Goal: Task Accomplishment & Management: Manage account settings

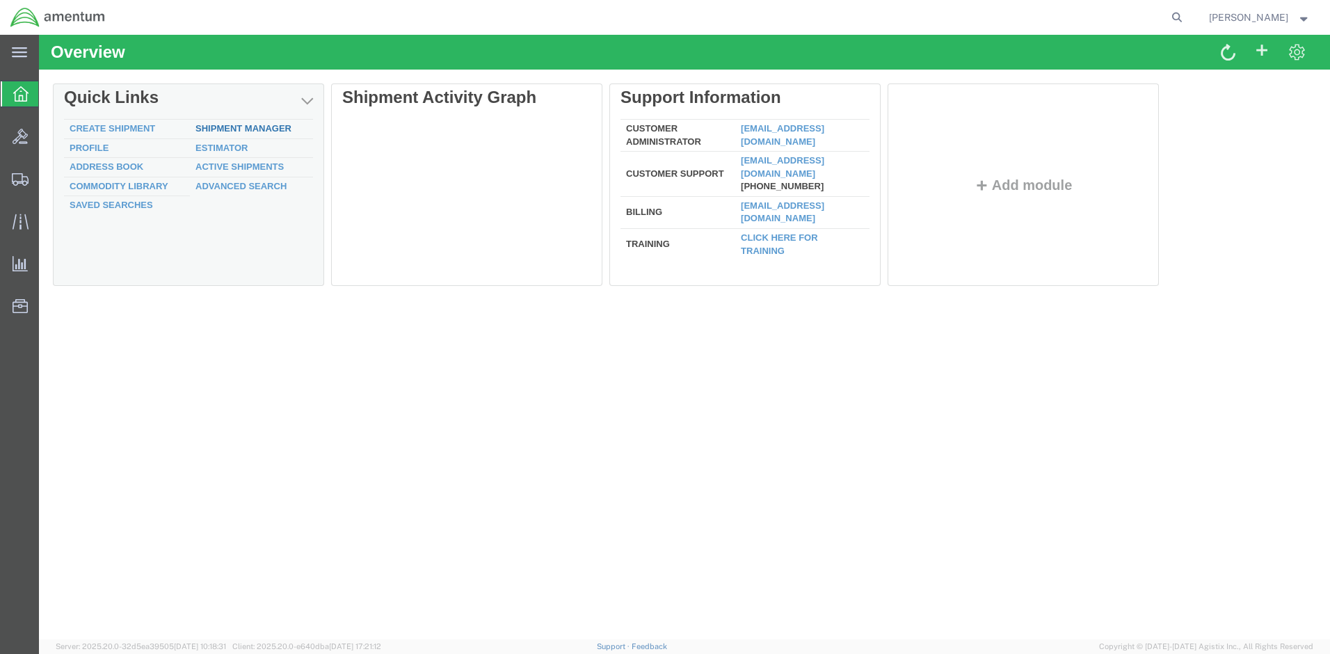
click at [276, 124] on link "Shipment Manager" at bounding box center [244, 128] width 96 height 10
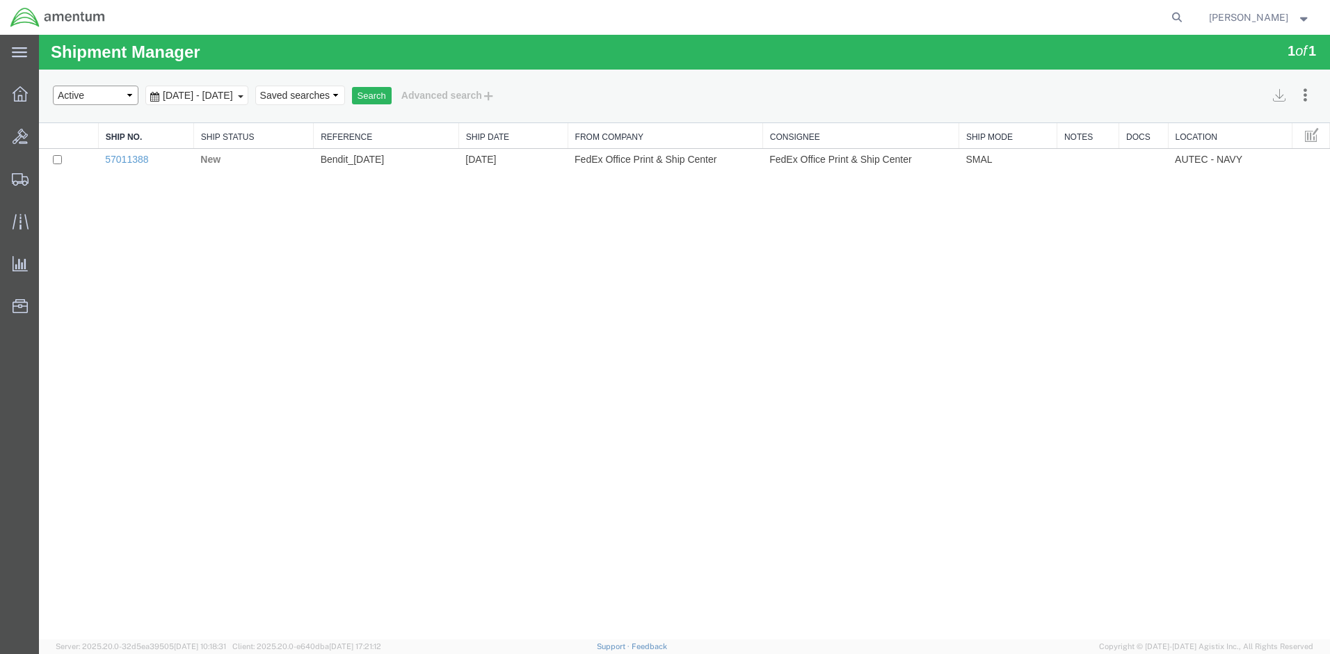
select select "ALL"
click at [392, 95] on button "Search" at bounding box center [372, 96] width 40 height 18
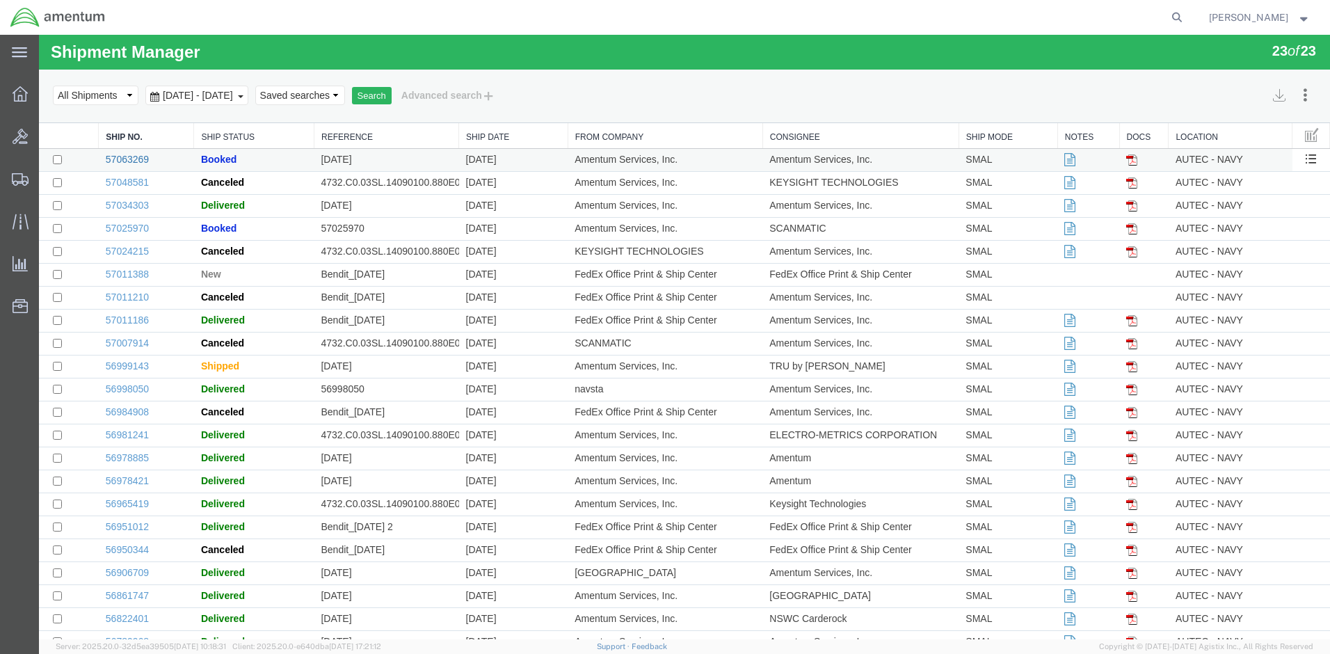
click at [127, 161] on link "57063269" at bounding box center [127, 159] width 43 height 11
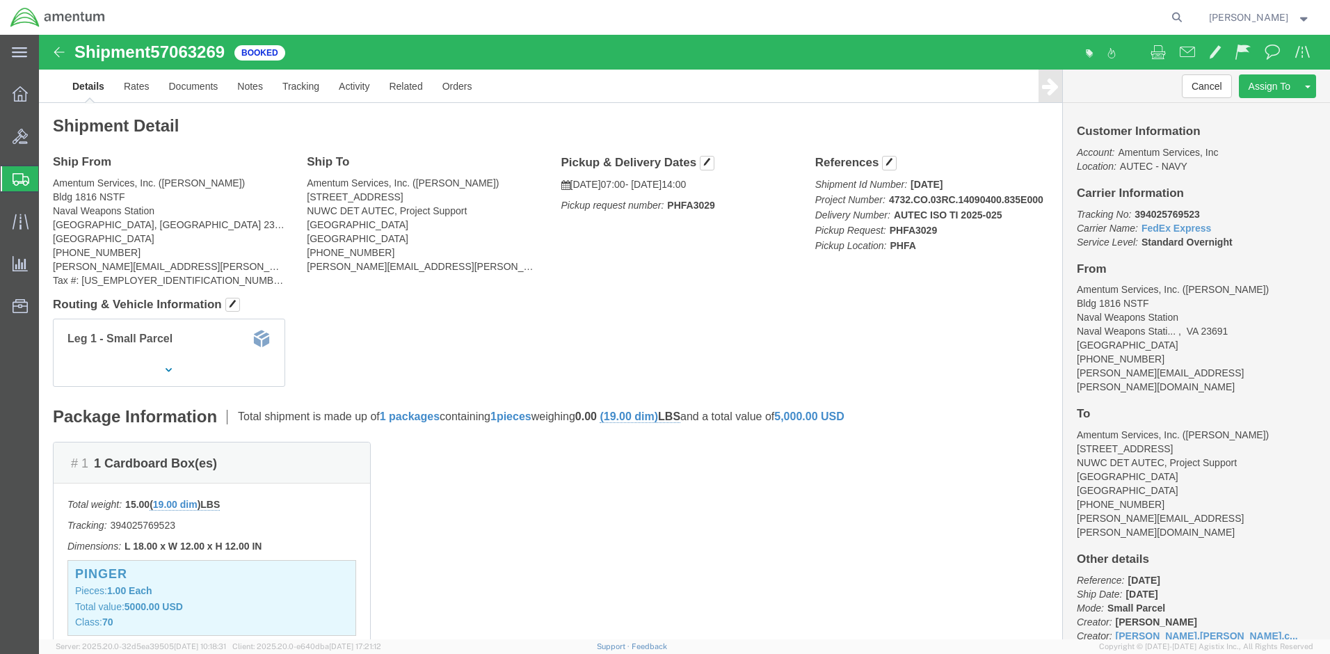
scroll to position [138, 0]
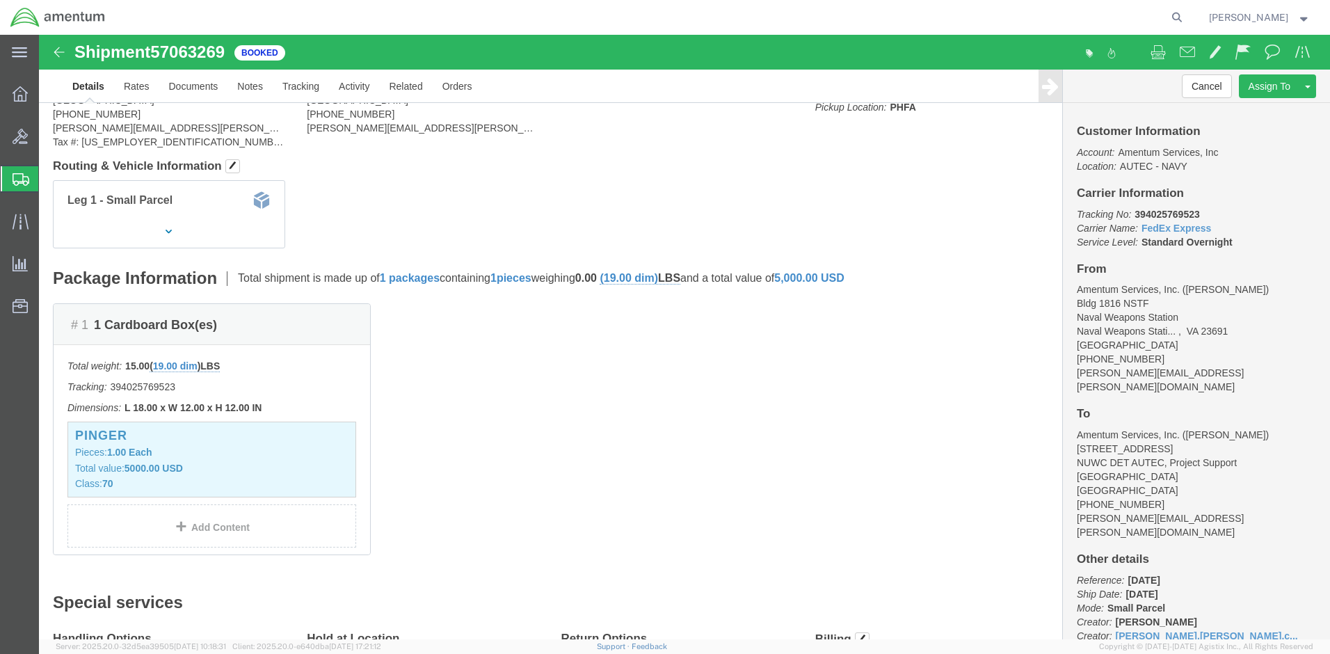
drag, startPoint x: 1155, startPoint y: 179, endPoint x: 1086, endPoint y: 184, distance: 69.1
click p "Tracking No: 394025769523 Carrier Name: FedEx Express FedEx Express Service Lev…"
click at [26, 52] on icon at bounding box center [19, 52] width 15 height 10
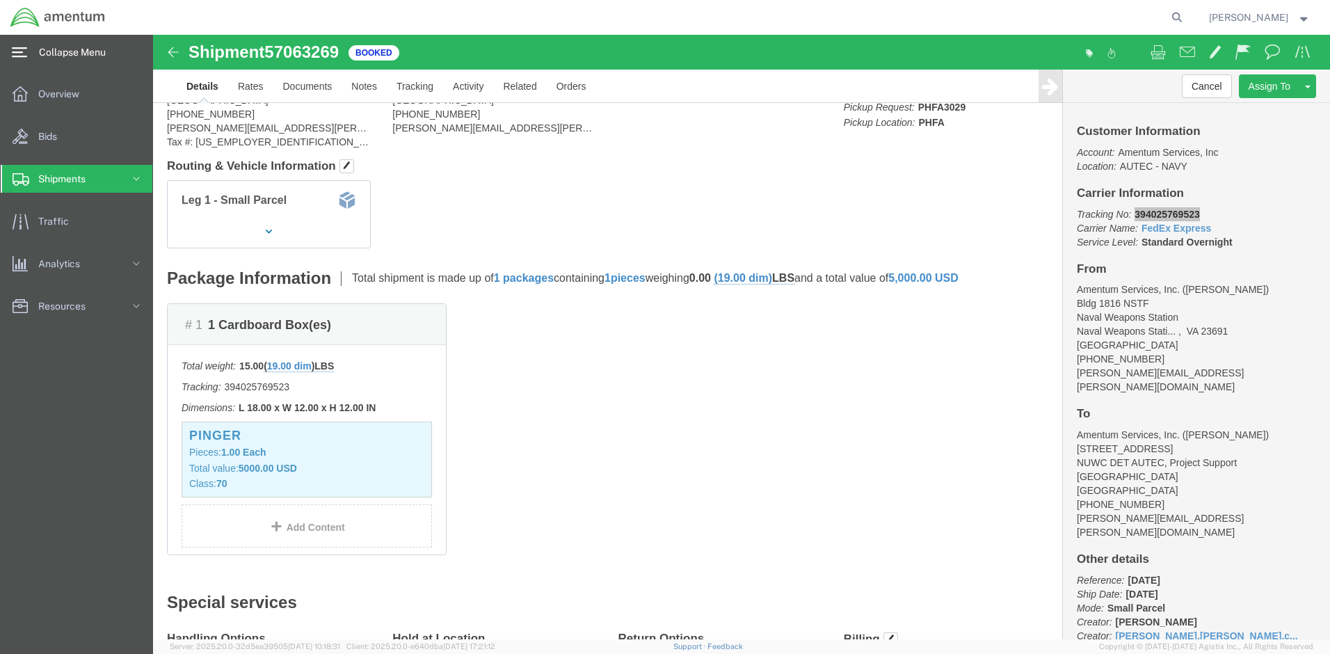
click at [134, 177] on icon at bounding box center [136, 178] width 6 height 3
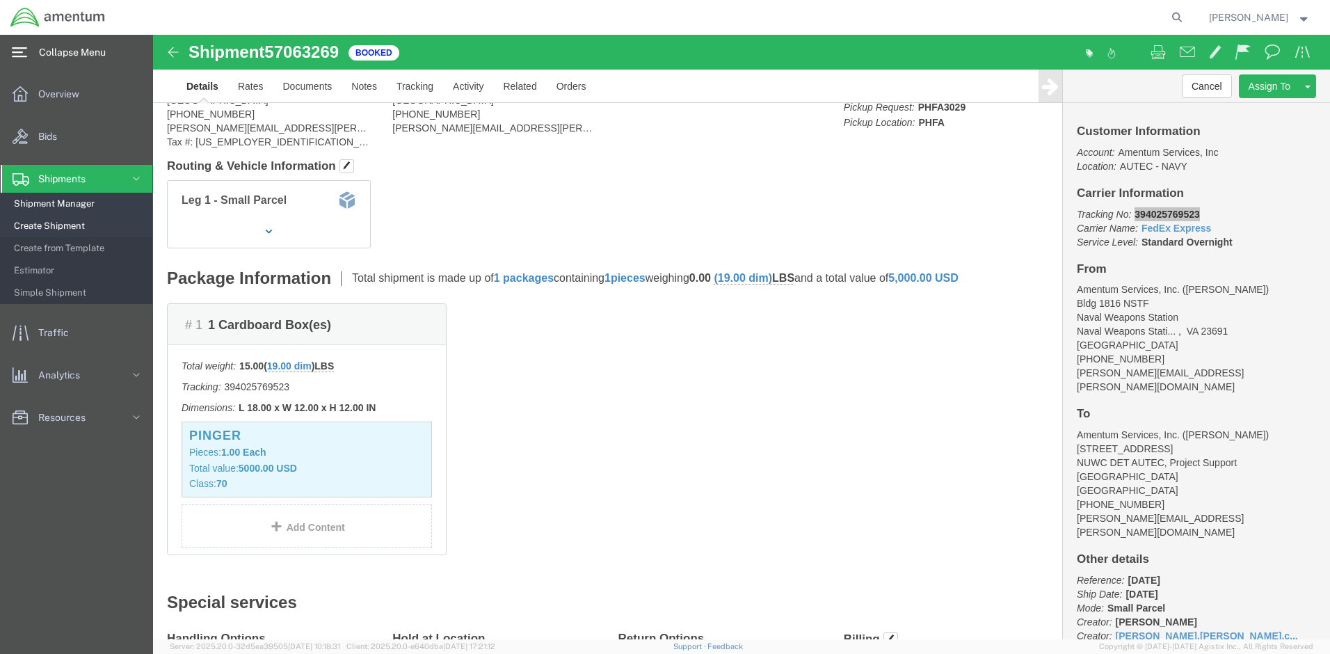
click at [55, 201] on span "Shipment Manager" at bounding box center [78, 204] width 129 height 28
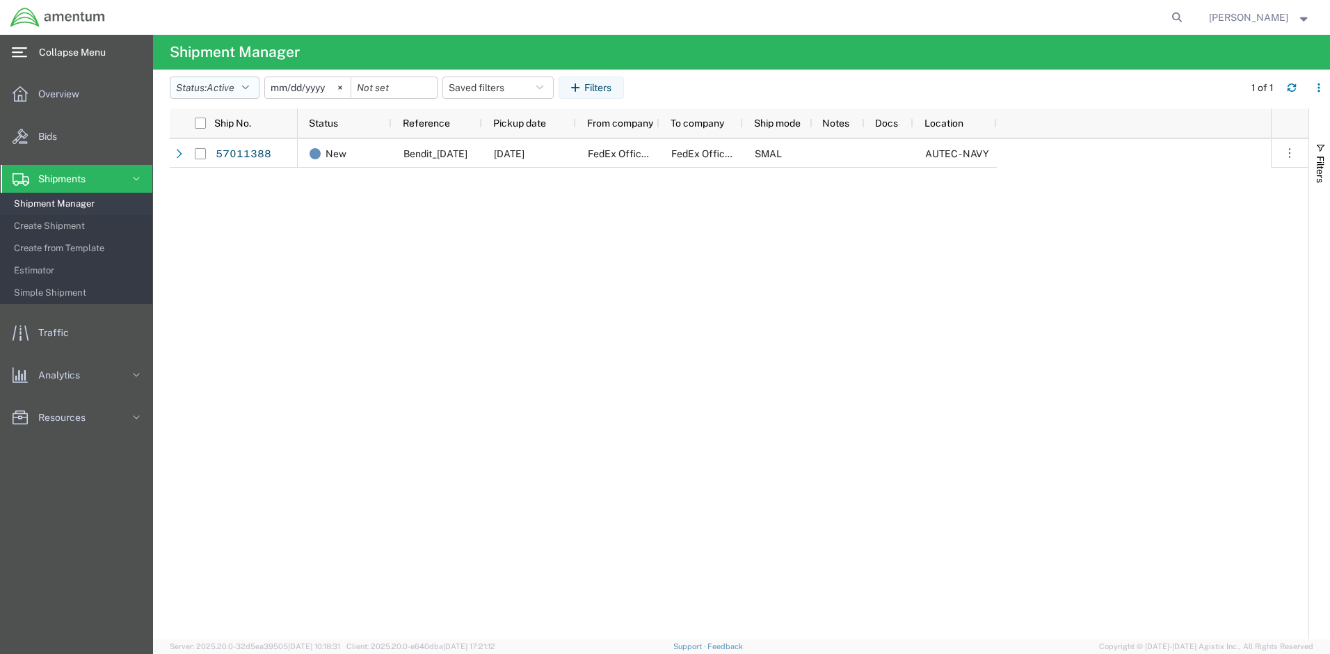
click at [249, 89] on icon "button" at bounding box center [245, 88] width 7 height 10
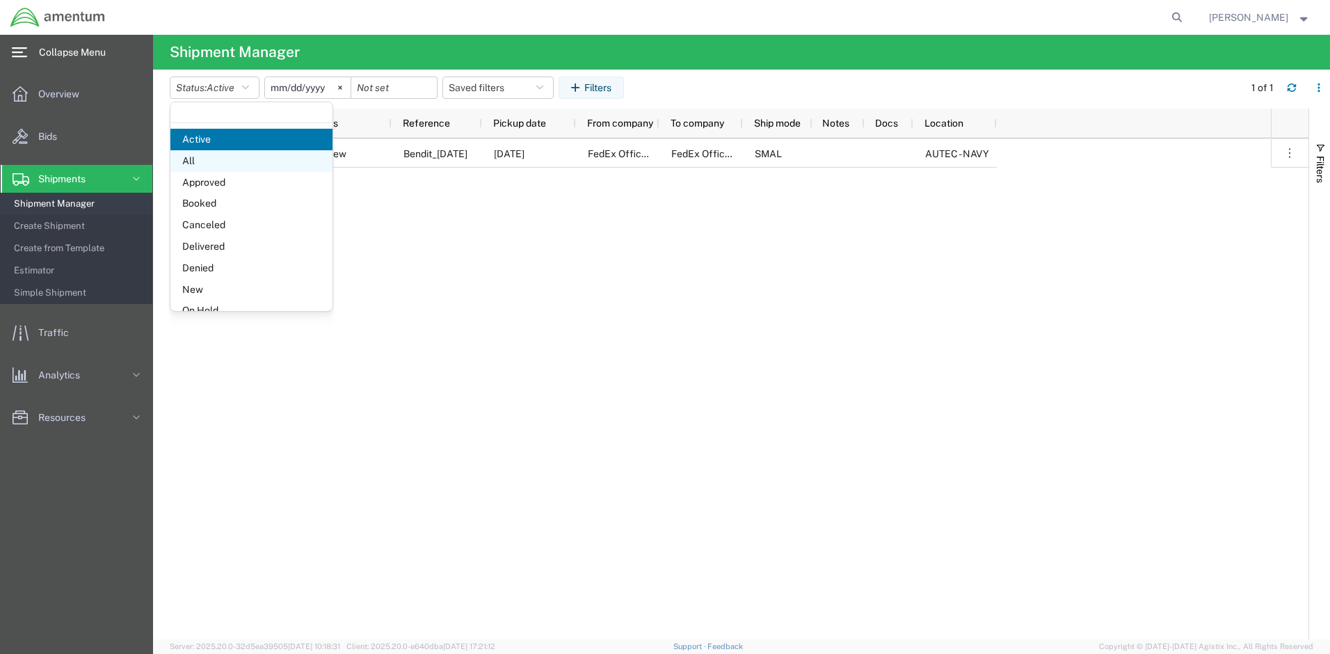
click at [193, 163] on span "All" at bounding box center [251, 161] width 162 height 22
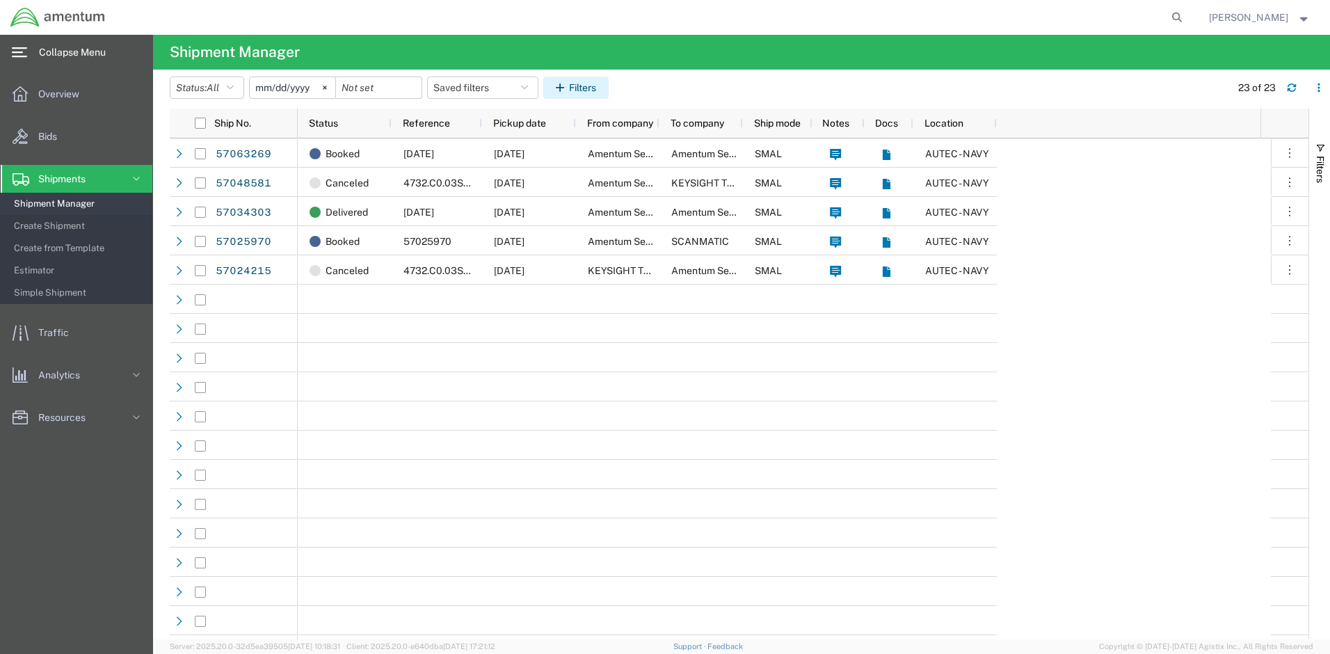
click at [578, 90] on button "Filters" at bounding box center [575, 88] width 65 height 22
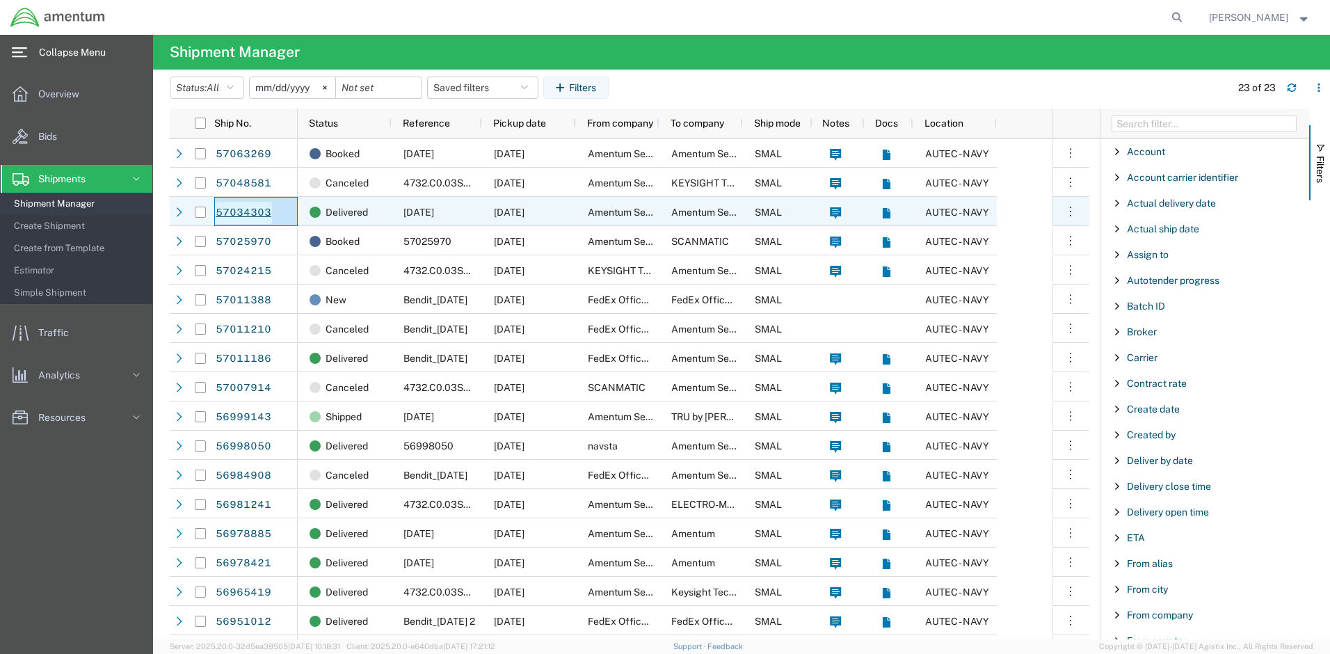
click at [246, 212] on link "57034303" at bounding box center [243, 213] width 57 height 22
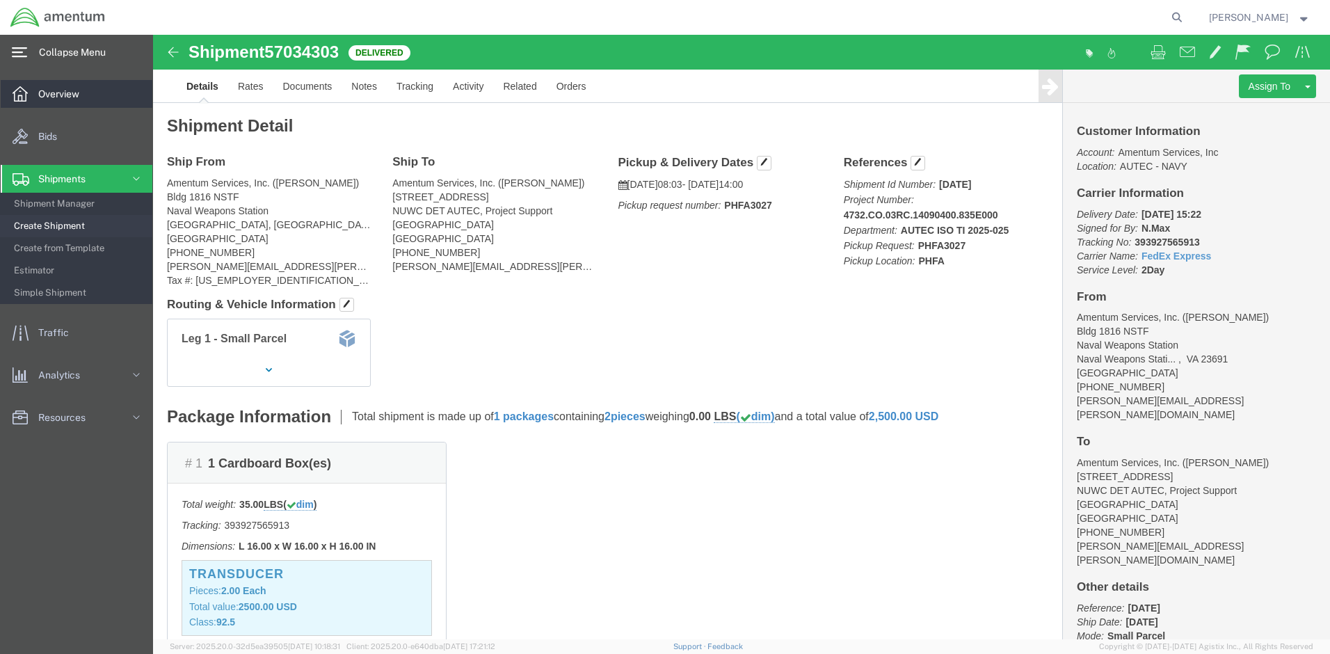
click at [58, 94] on span "Overview" at bounding box center [63, 94] width 51 height 28
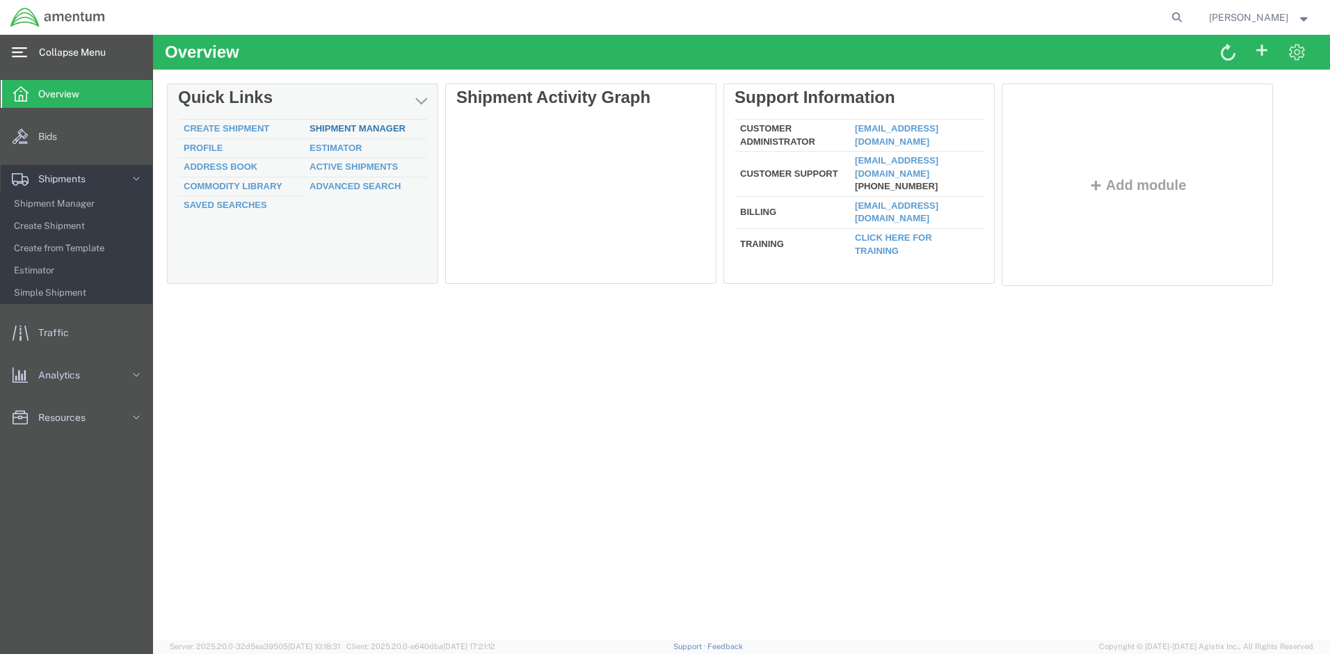
click at [367, 127] on link "Shipment Manager" at bounding box center [358, 128] width 96 height 10
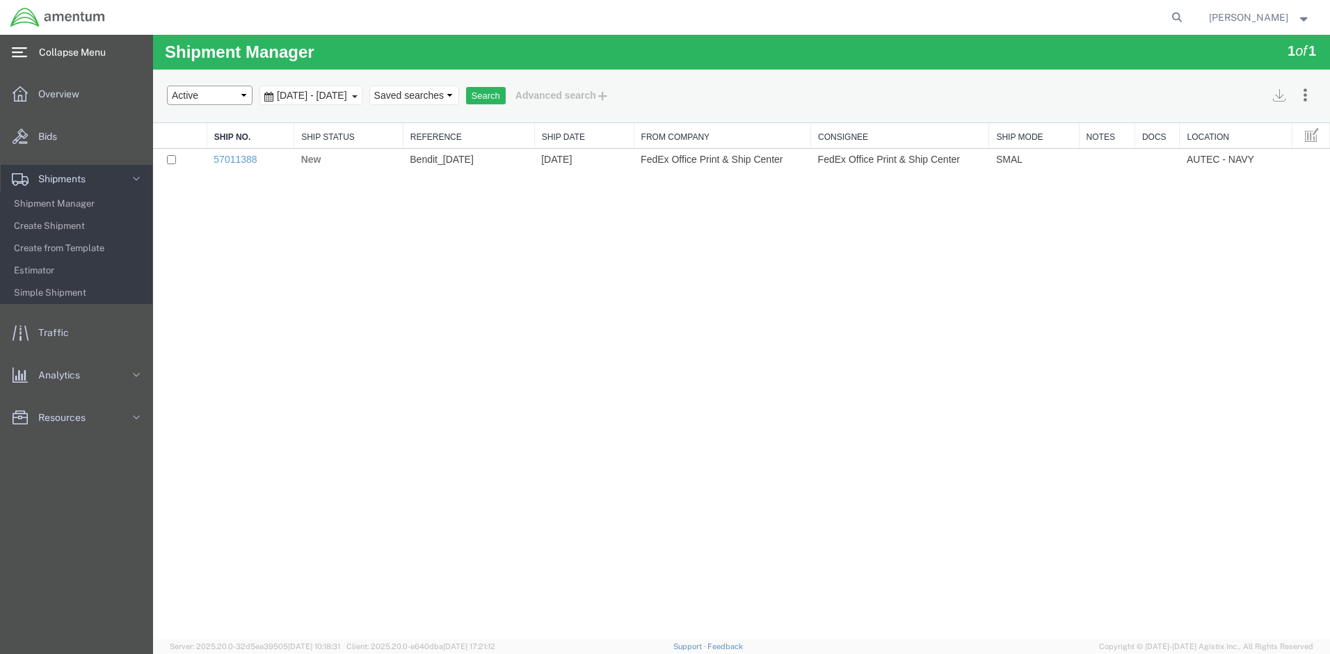
select select "ALL"
click at [506, 93] on button "Search" at bounding box center [486, 96] width 40 height 18
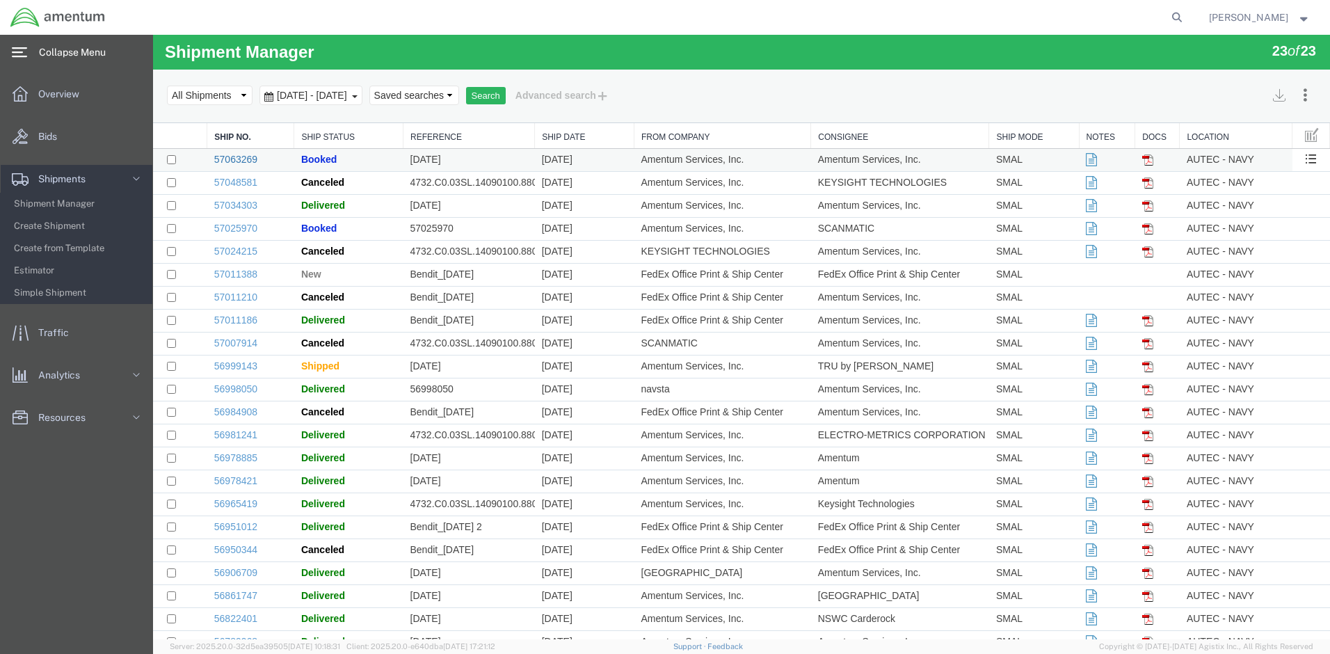
click at [232, 155] on link "57063269" at bounding box center [235, 159] width 43 height 11
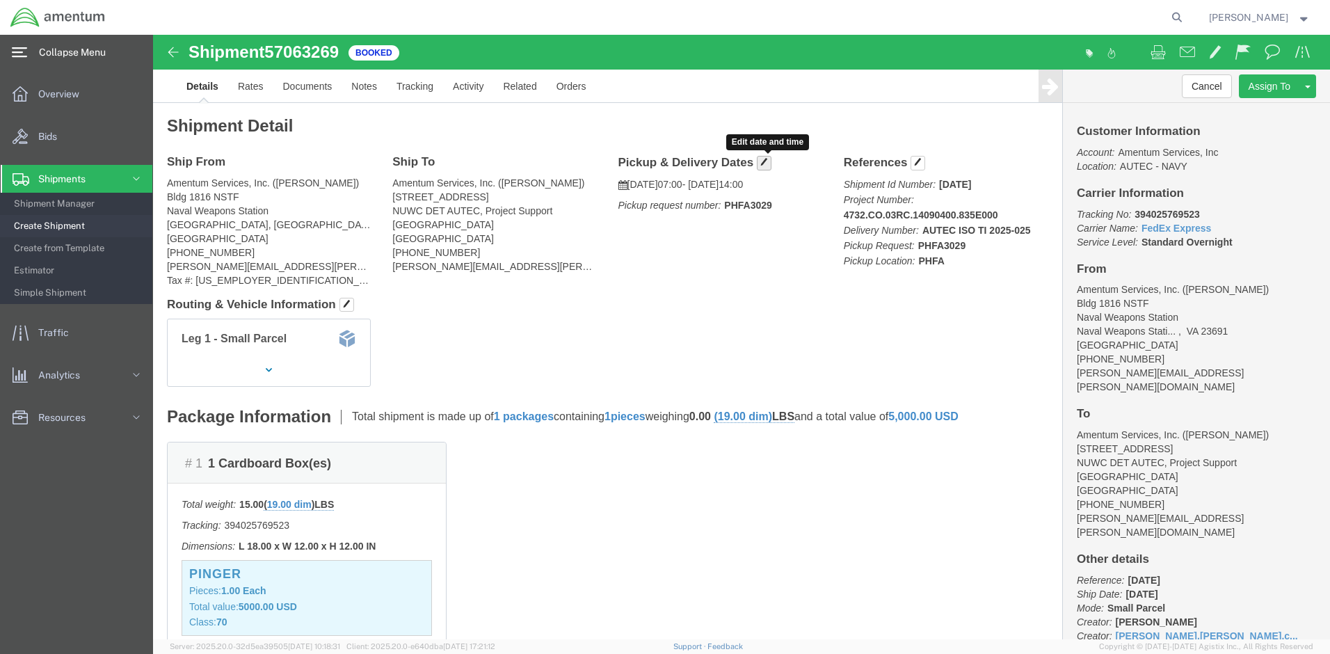
click span "button"
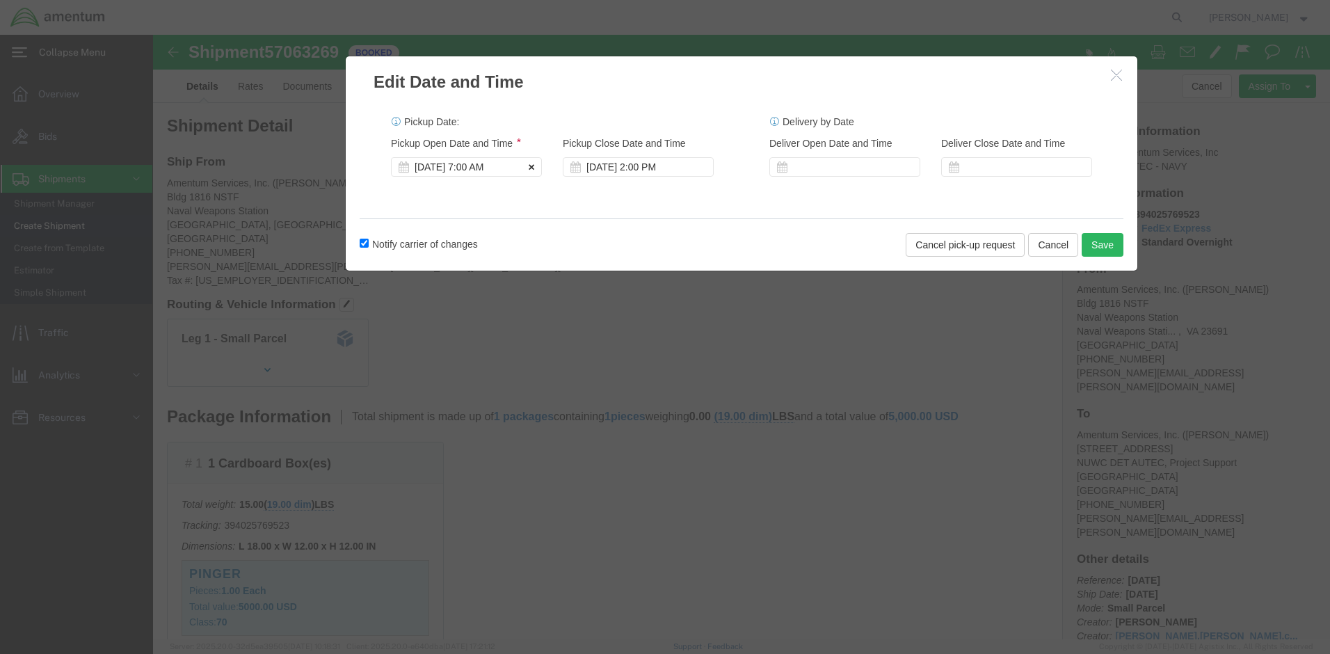
click icon
click div
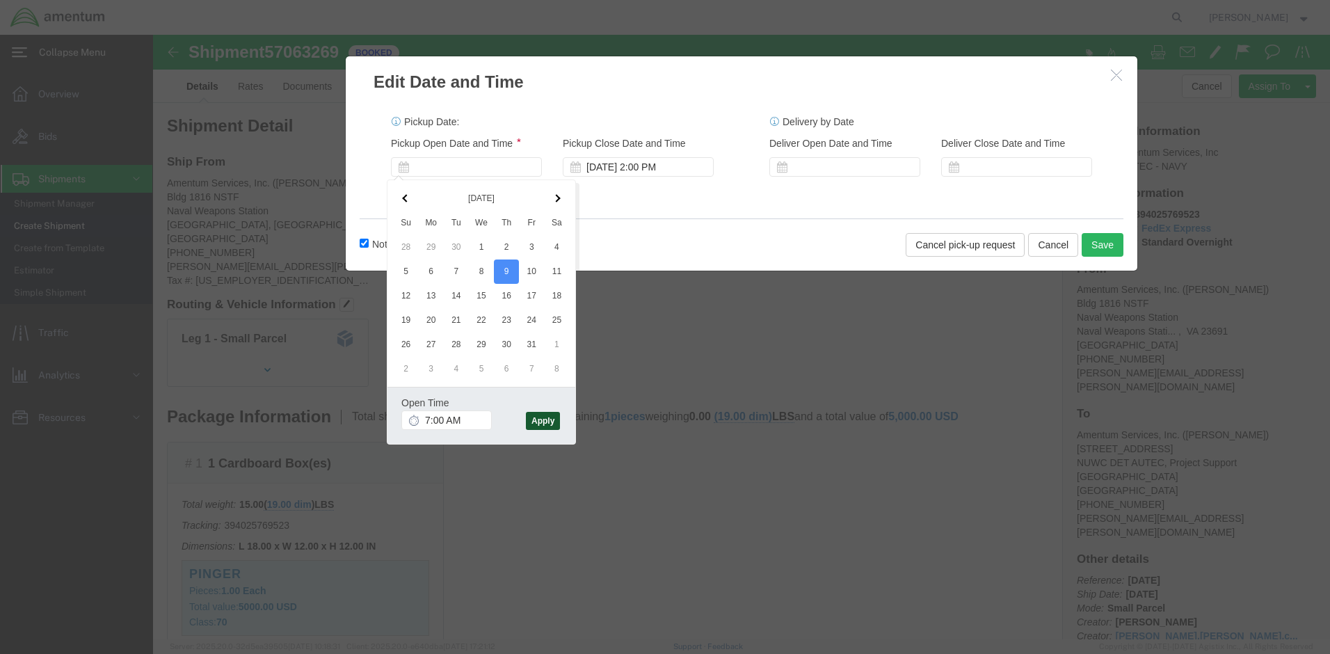
click button "Apply"
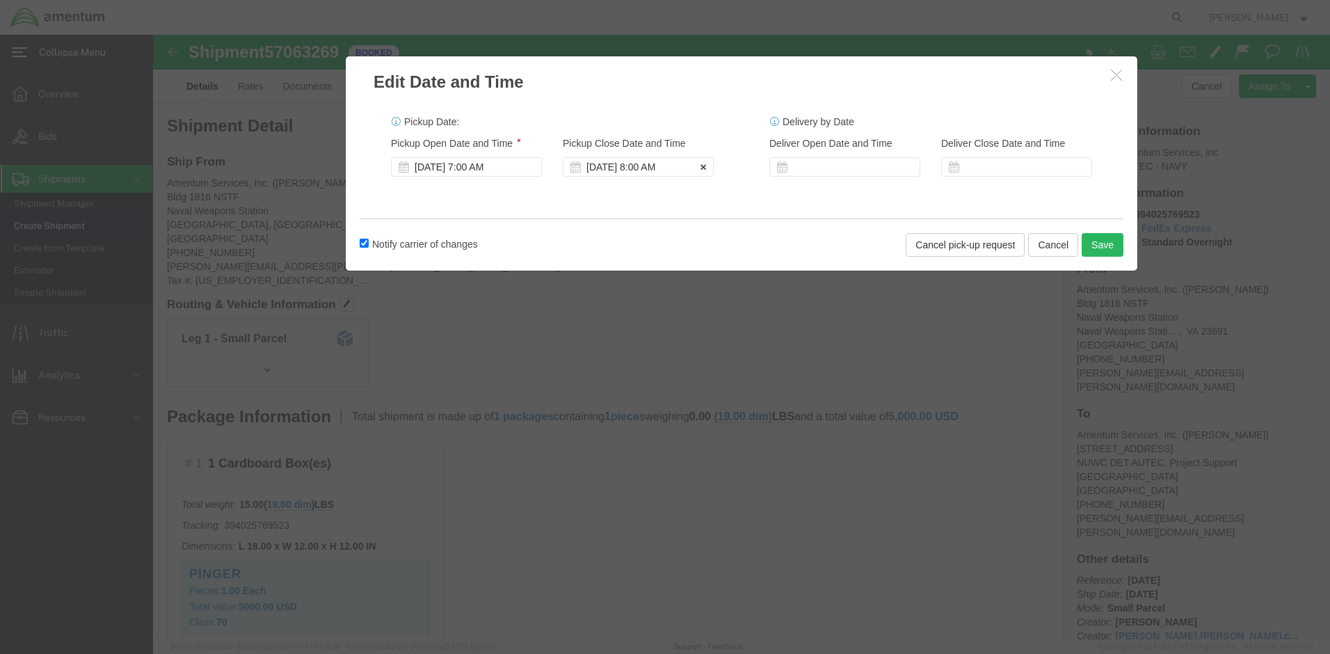
click div "[DATE] 8:00 AM"
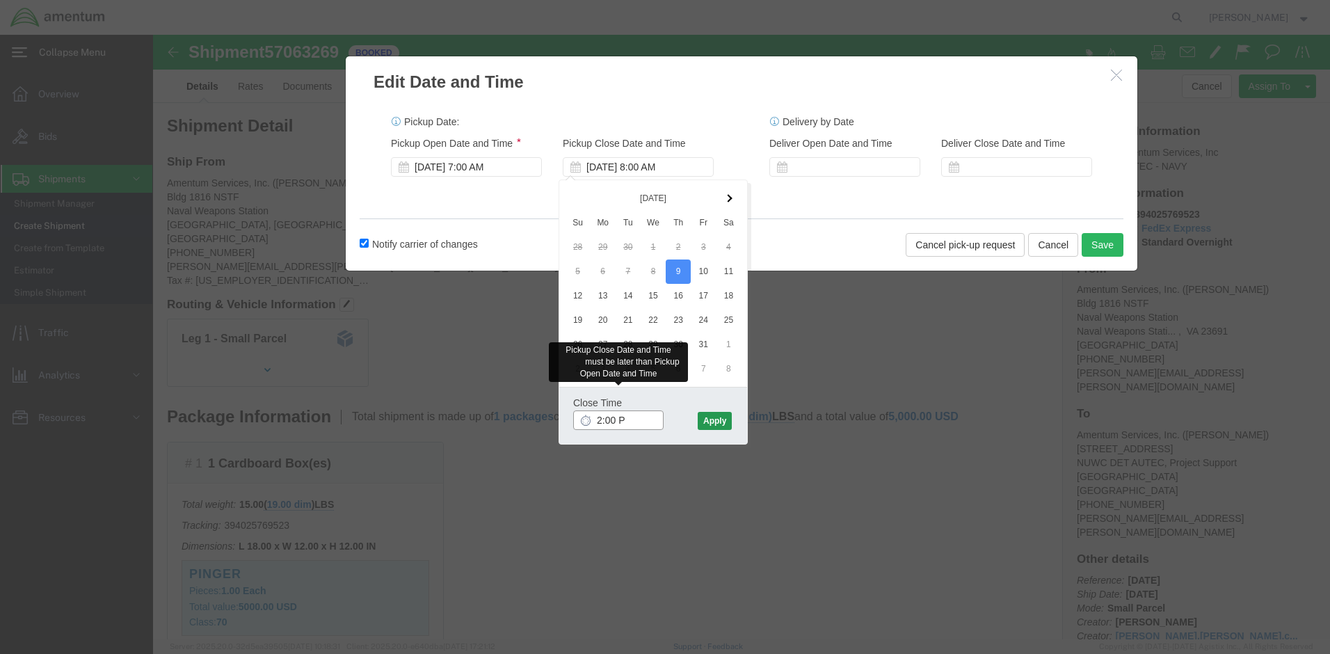
type input "2:00 PM"
click button "Apply"
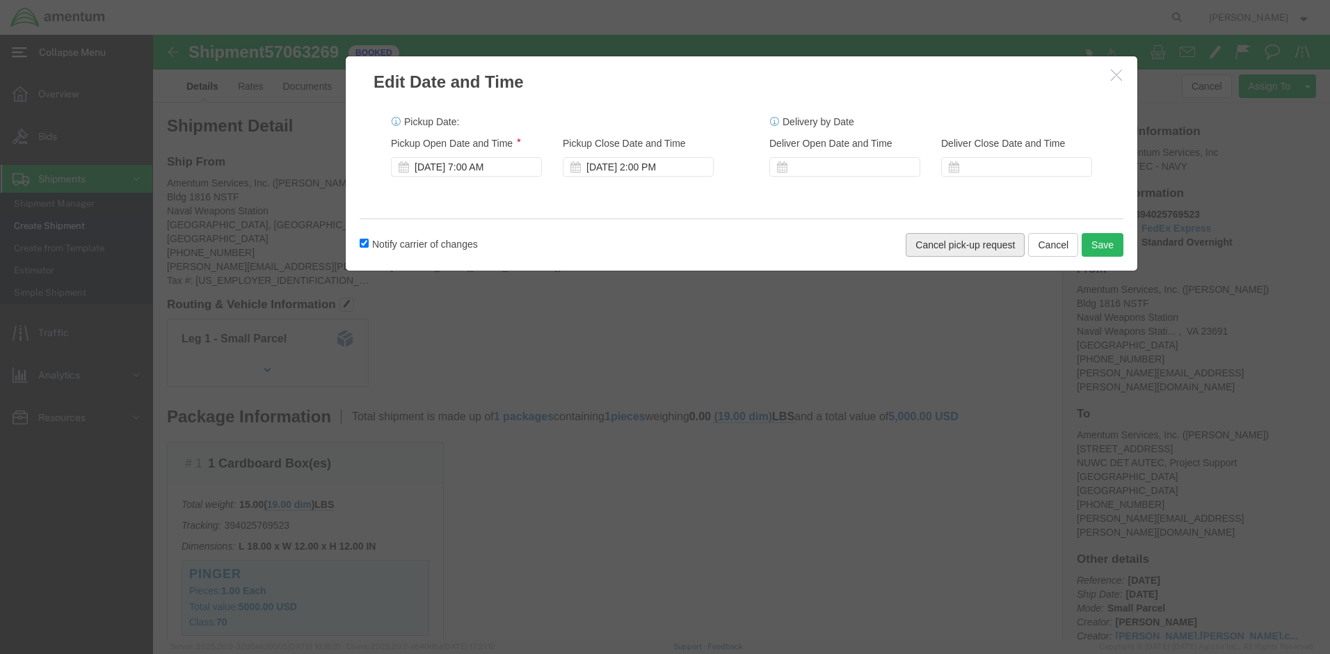
click button "Cancel pick-up request"
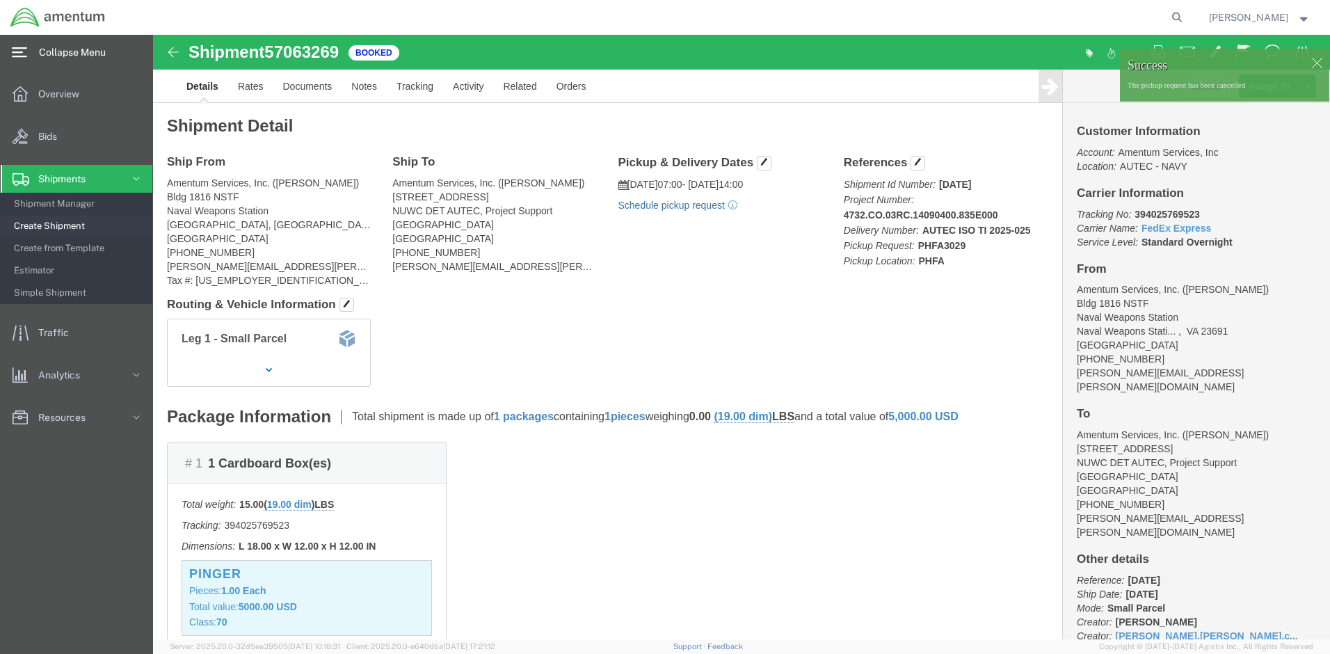
click link "Schedule pickup request"
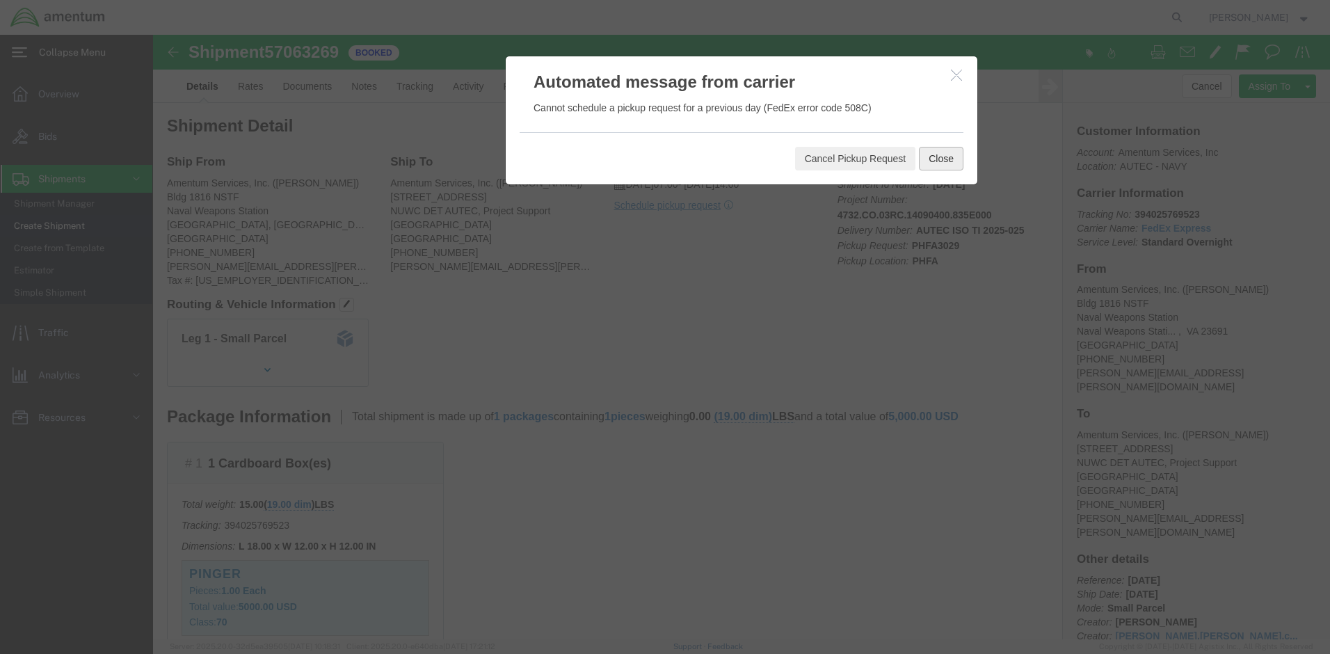
click button "Close"
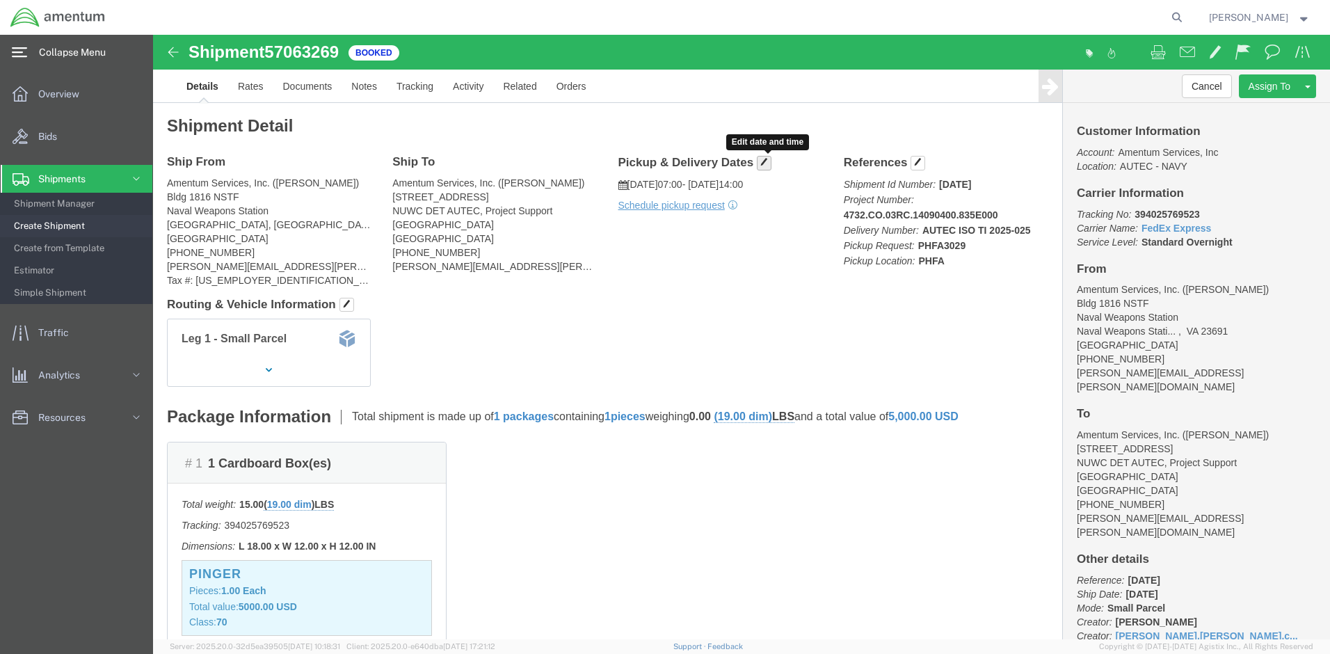
click span "button"
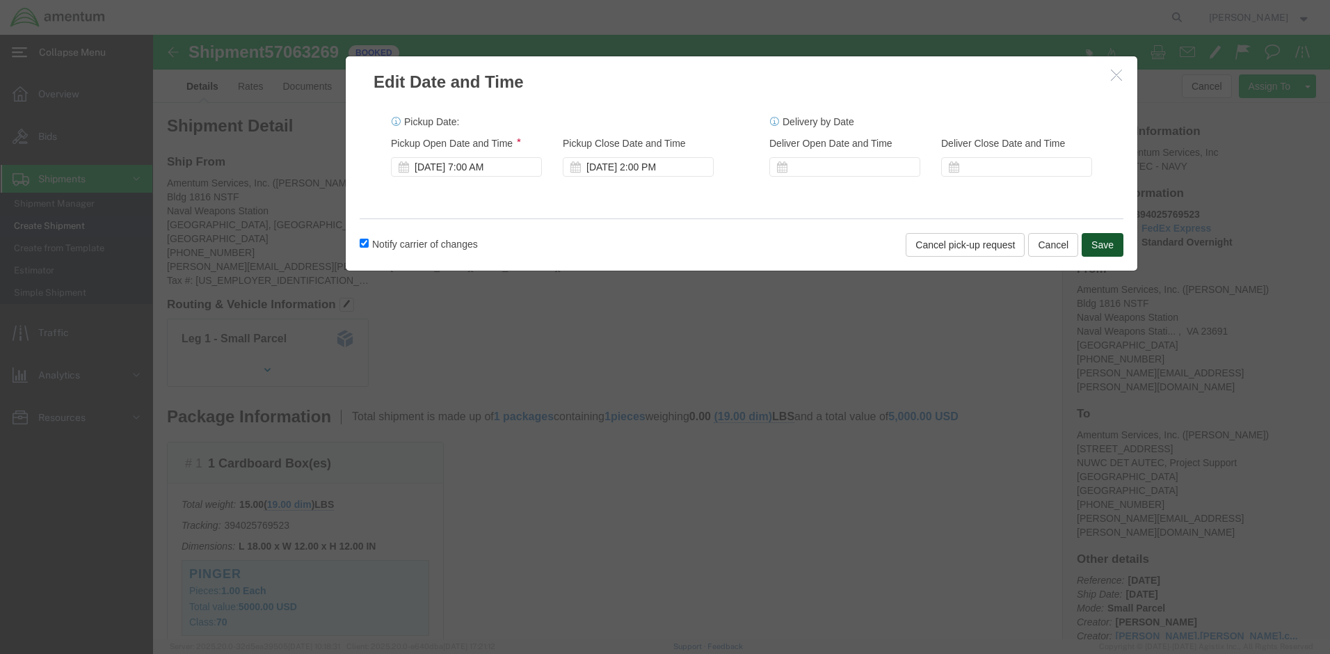
click button "Save"
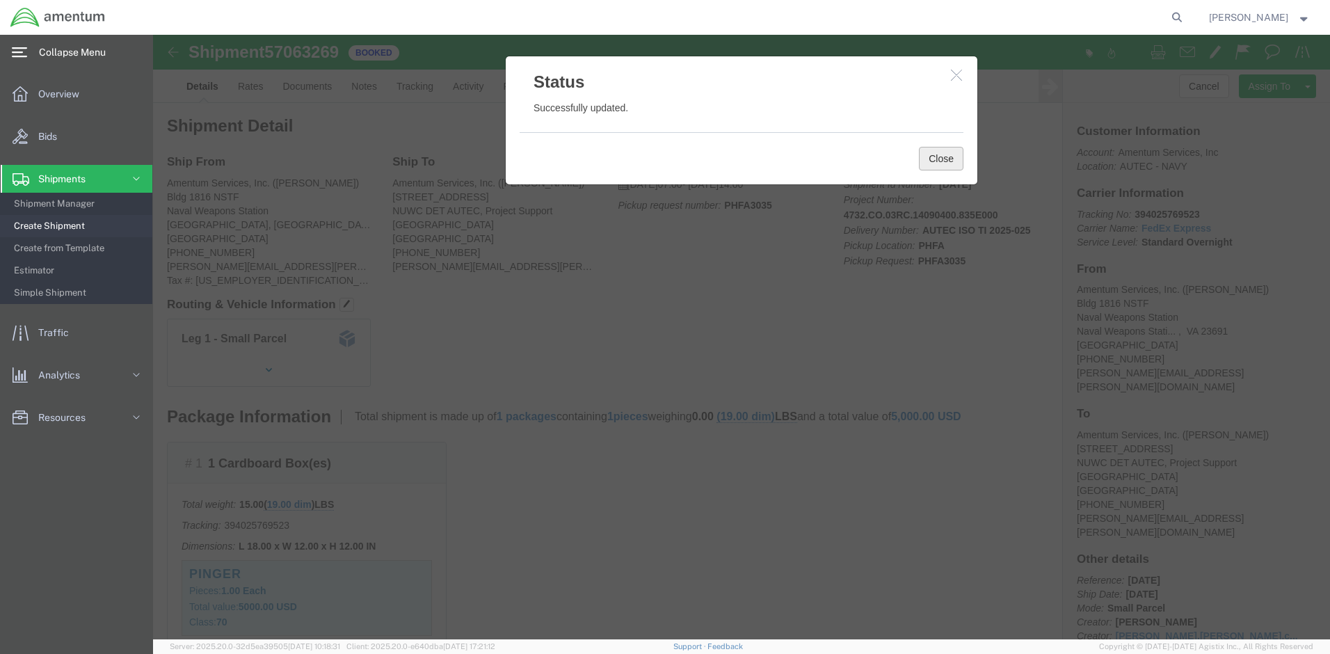
click button "Close"
